Goal: Task Accomplishment & Management: Manage account settings

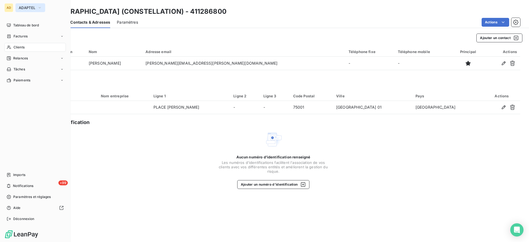
click at [22, 6] on span "ADAPTEL" at bounding box center [27, 8] width 17 height 4
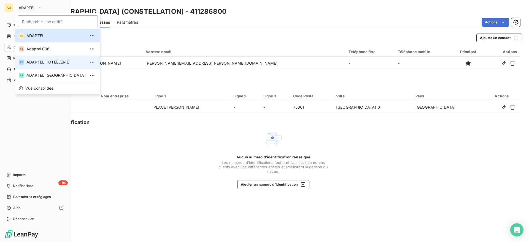
click at [42, 60] on span "ADAPTEL HOTELLERIE" at bounding box center [55, 62] width 59 height 6
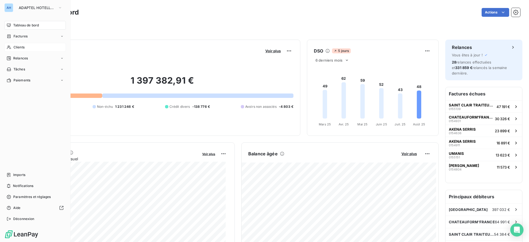
click at [26, 47] on div "Clients" at bounding box center [34, 47] width 61 height 9
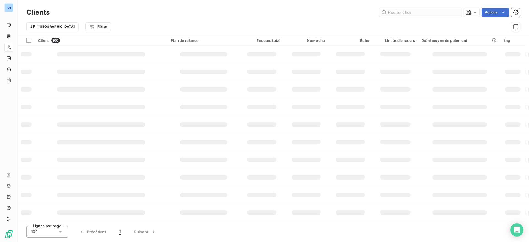
click at [398, 11] on input "text" at bounding box center [420, 12] width 83 height 9
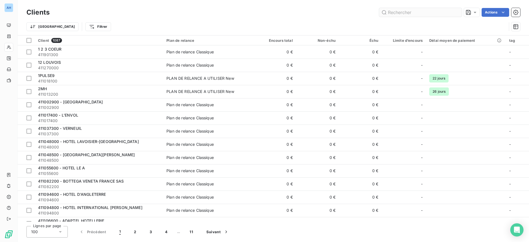
click at [398, 11] on input "text" at bounding box center [420, 12] width 83 height 9
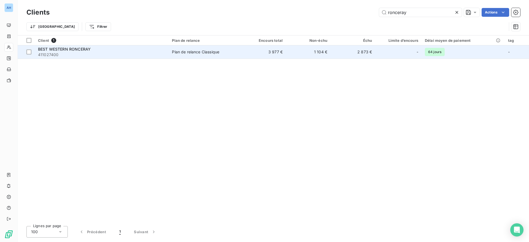
type input "ronceray"
click at [126, 57] on td "BEST WESTERN RONCERAY 411027400" at bounding box center [102, 51] width 134 height 13
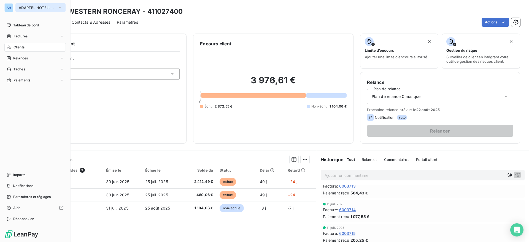
click at [26, 5] on button "ADAPTEL HOTELLERIE" at bounding box center [40, 7] width 50 height 9
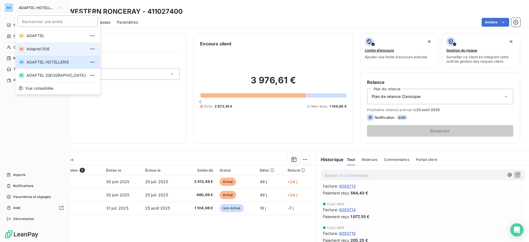
click at [46, 51] on span "Adaptel 006" at bounding box center [55, 49] width 59 height 6
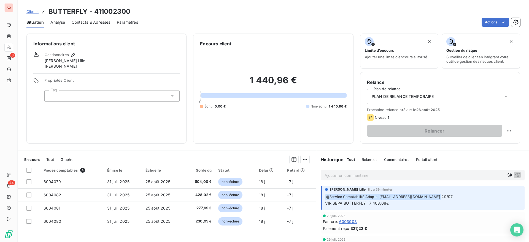
scroll to position [46, 0]
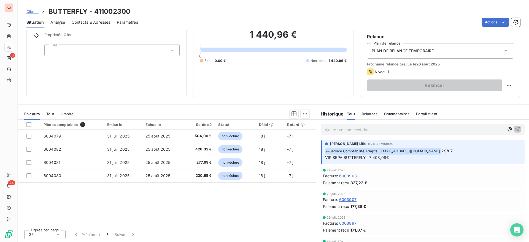
click at [49, 112] on span "Tout" at bounding box center [50, 114] width 8 height 4
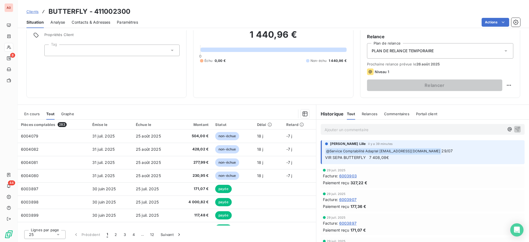
click at [37, 112] on span "En cours" at bounding box center [31, 114] width 15 height 4
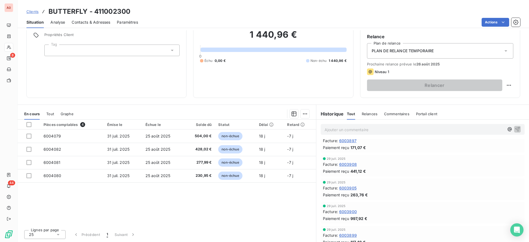
scroll to position [0, 0]
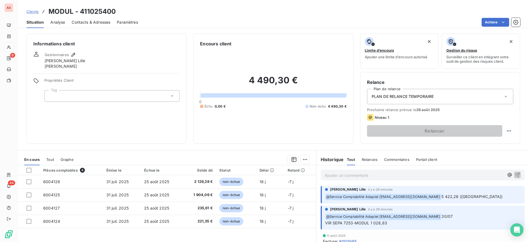
scroll to position [46, 0]
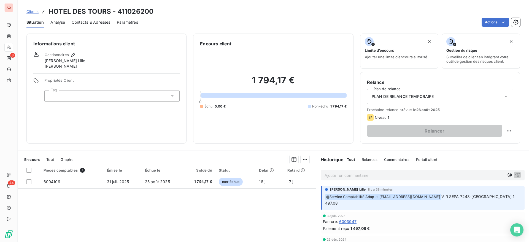
scroll to position [46, 0]
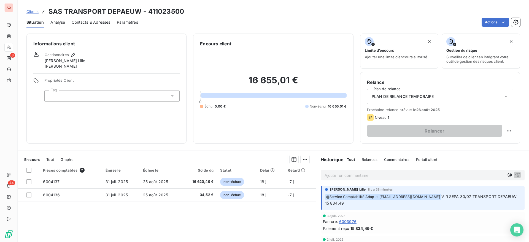
scroll to position [46, 0]
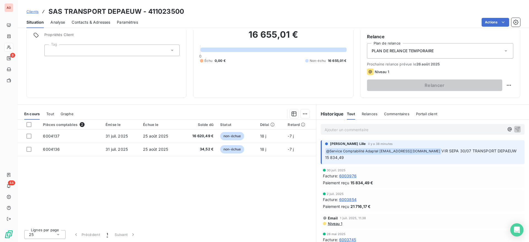
scroll to position [28, 0]
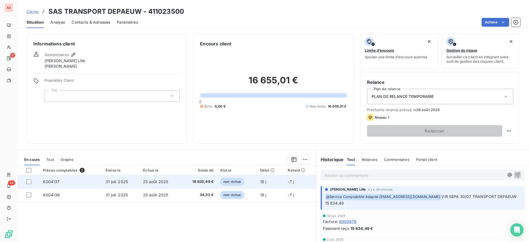
scroll to position [46, 0]
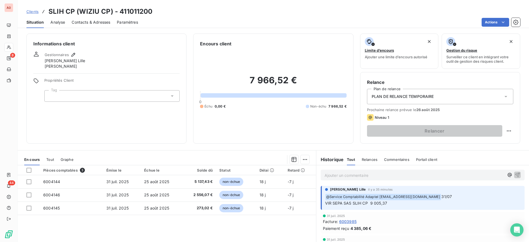
scroll to position [46, 0]
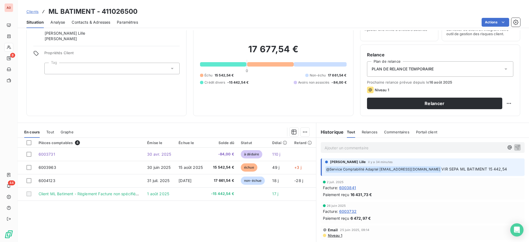
scroll to position [46, 0]
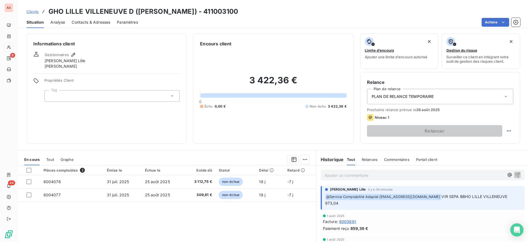
scroll to position [46, 0]
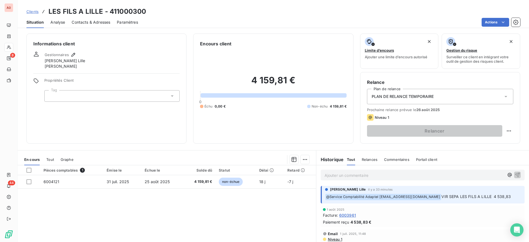
scroll to position [46, 0]
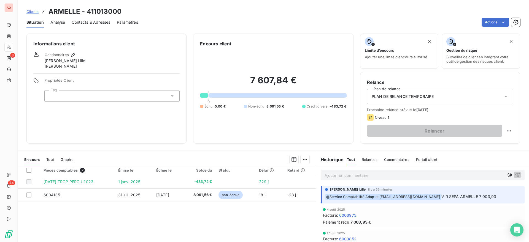
scroll to position [46, 0]
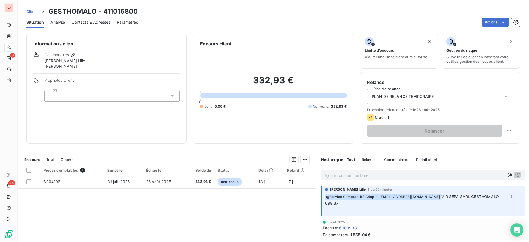
scroll to position [46, 0]
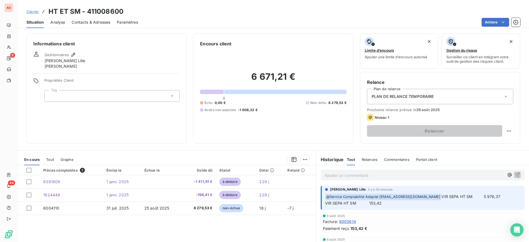
scroll to position [46, 0]
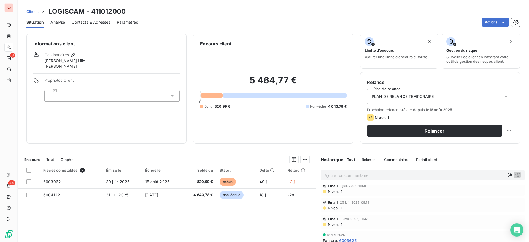
scroll to position [28, 0]
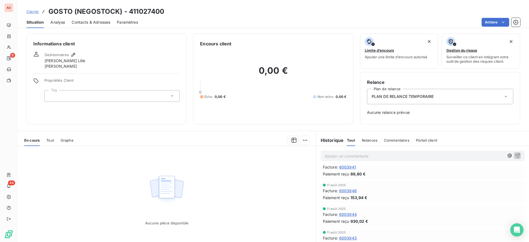
scroll to position [110, 0]
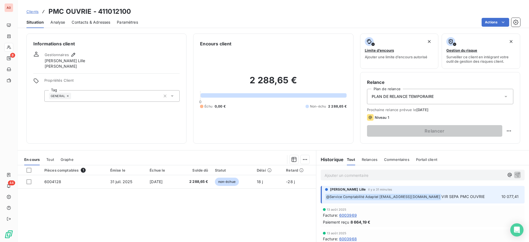
scroll to position [46, 0]
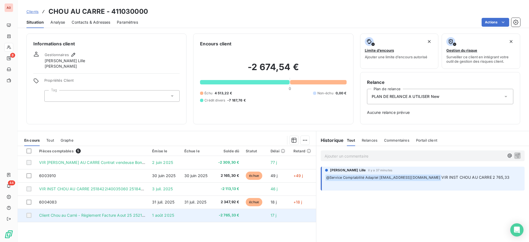
scroll to position [26, 0]
